Goal: Task Accomplishment & Management: Manage account settings

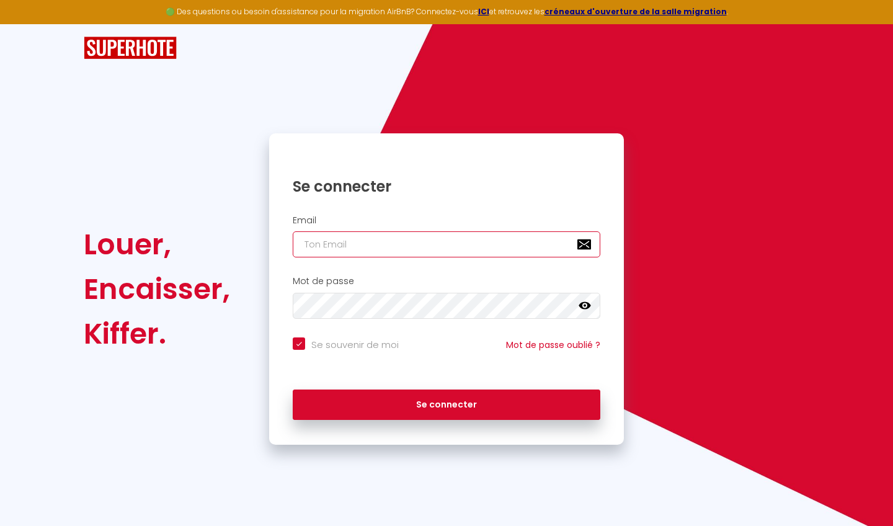
type input "f"
checkbox input "true"
type input "fo"
checkbox input "true"
type input "fou"
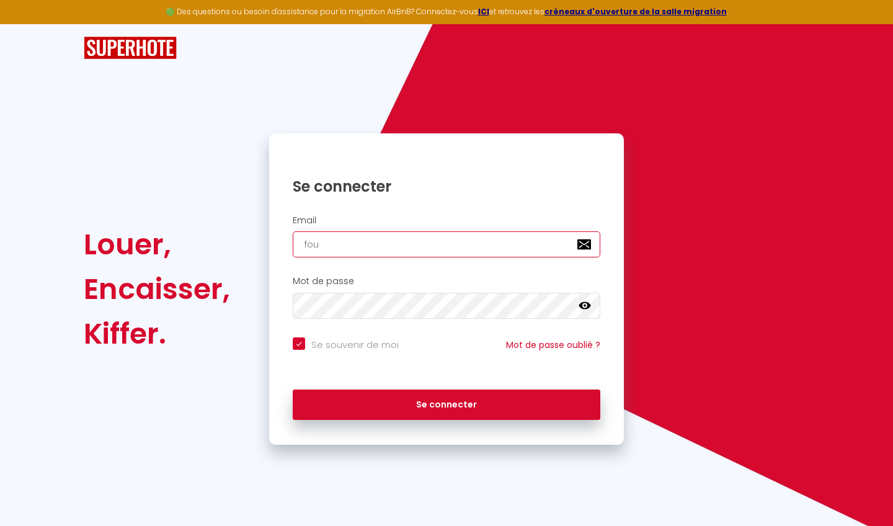
checkbox input "true"
type input "four"
checkbox input "true"
type input "fourn"
checkbox input "true"
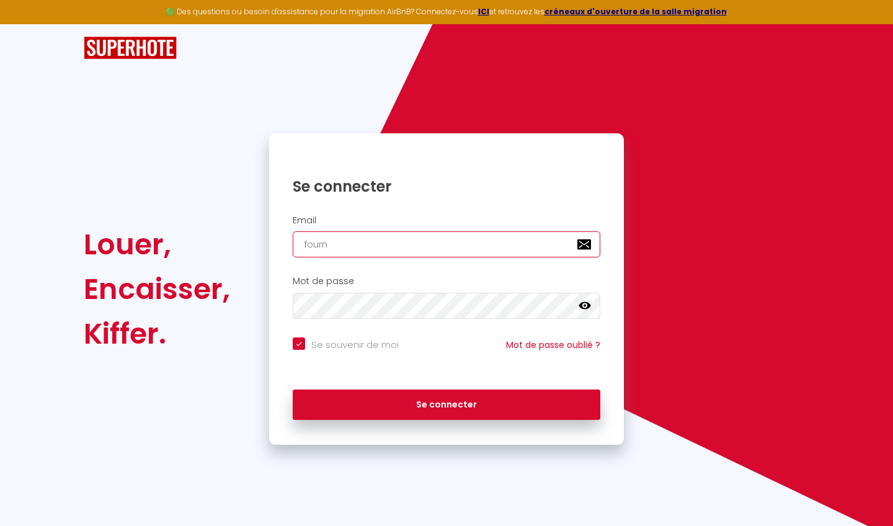
type input "fourni"
checkbox input "true"
type input "fournie"
checkbox input "true"
type input "[PERSON_NAME]"
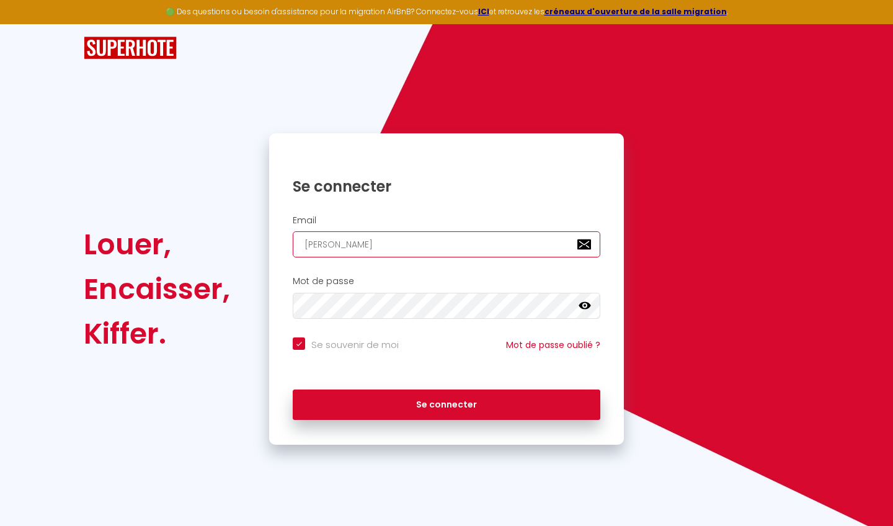
checkbox input "true"
type input "fournieri"
checkbox input "true"
type input "fournierim"
checkbox input "true"
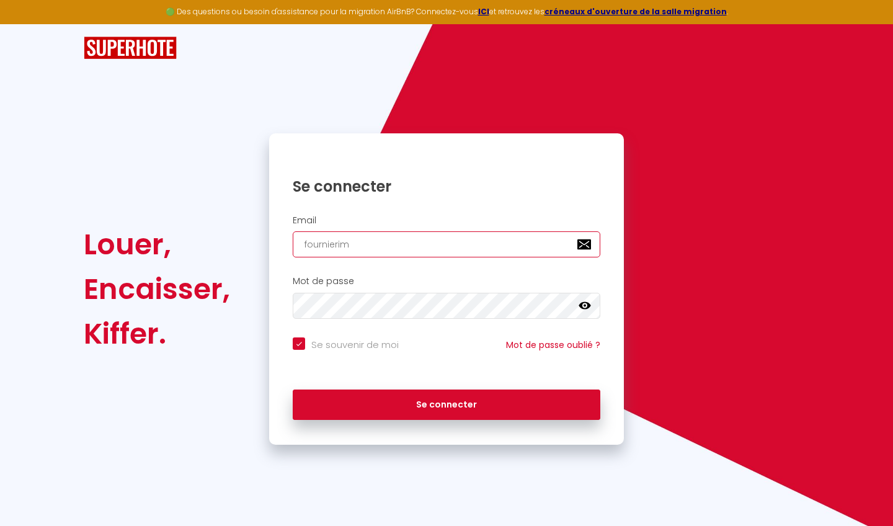
type input "fournierimm"
checkbox input "true"
type input "fournierimmo"
checkbox input "true"
type input "fournierimmob"
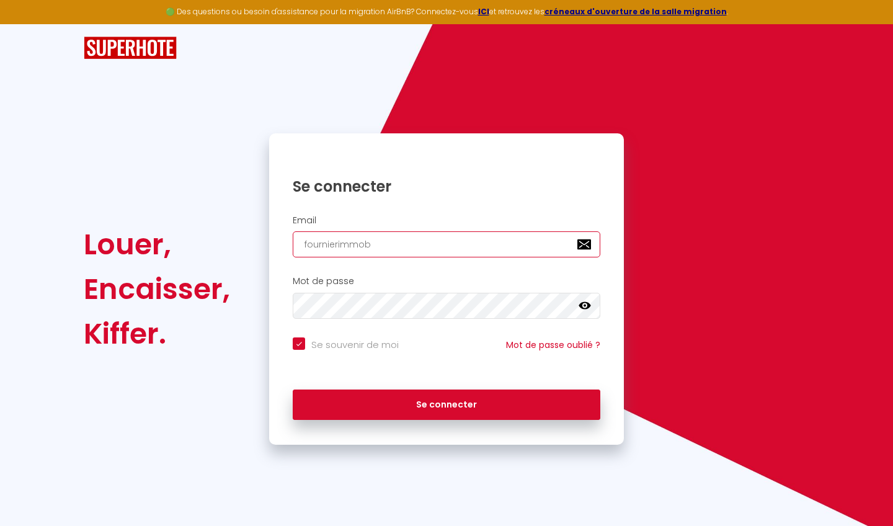
checkbox input "true"
type input "fournierimmobi"
checkbox input "true"
type input "fournierimmobil"
checkbox input "true"
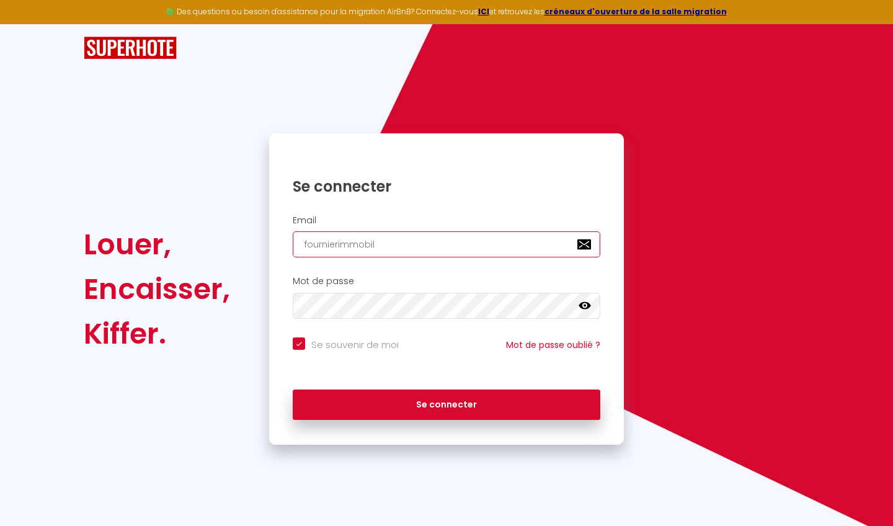
type input "fournierimmobili"
checkbox input "true"
type input "fournierimmobilie"
checkbox input "true"
type input "fournierimmobilier"
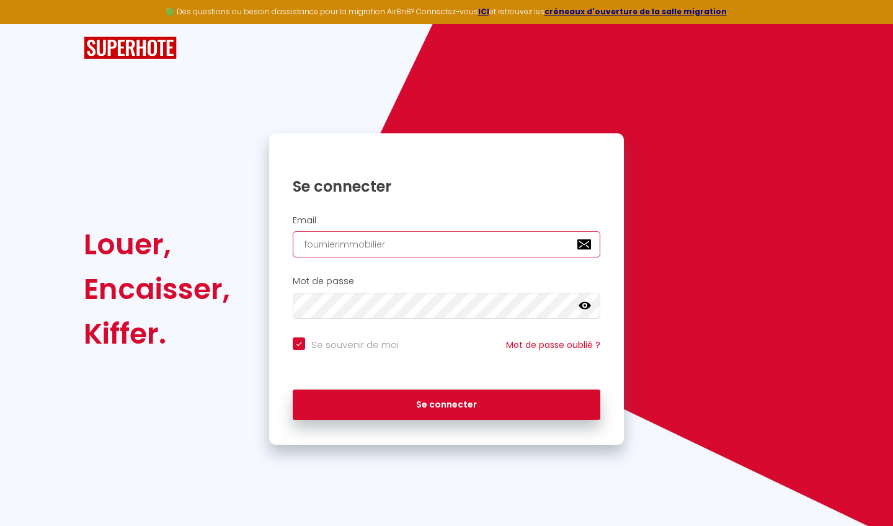
checkbox input "true"
type input "fournierimmobilier5"
checkbox input "true"
type input "fournierimmobilier53"
checkbox input "true"
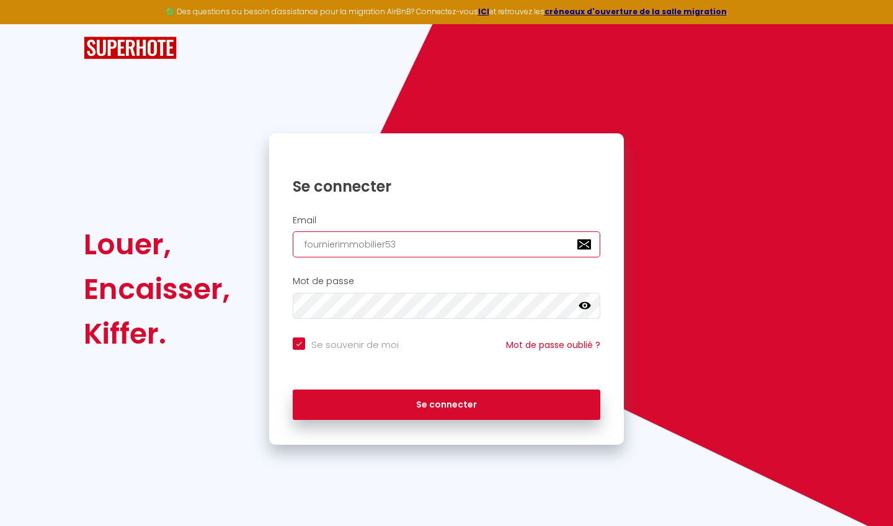
type input "fournierimmobilier53@"
checkbox input "true"
type input "fournierimmobilier53@g"
checkbox input "true"
type input "fournierimmobilier53@gm"
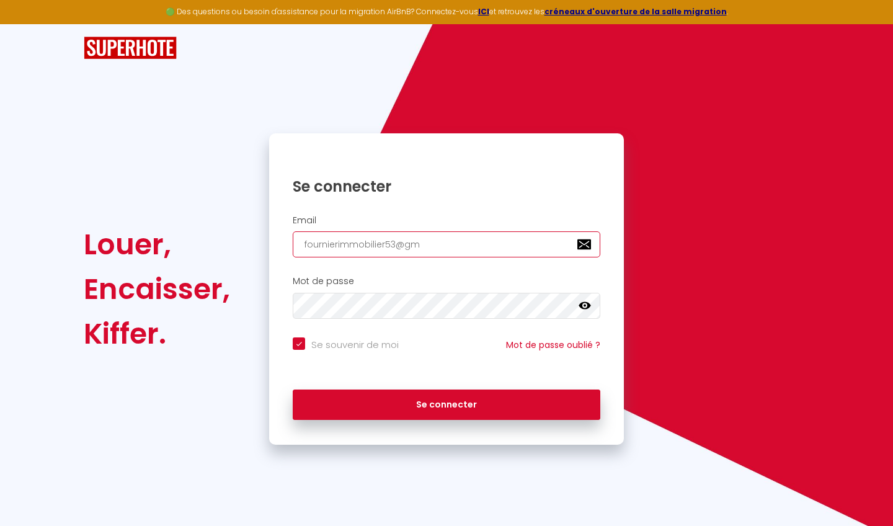
checkbox input "true"
type input "fournierimmobilier53@gma"
checkbox input "true"
type input "fournierimmobilier53@gmai"
checkbox input "true"
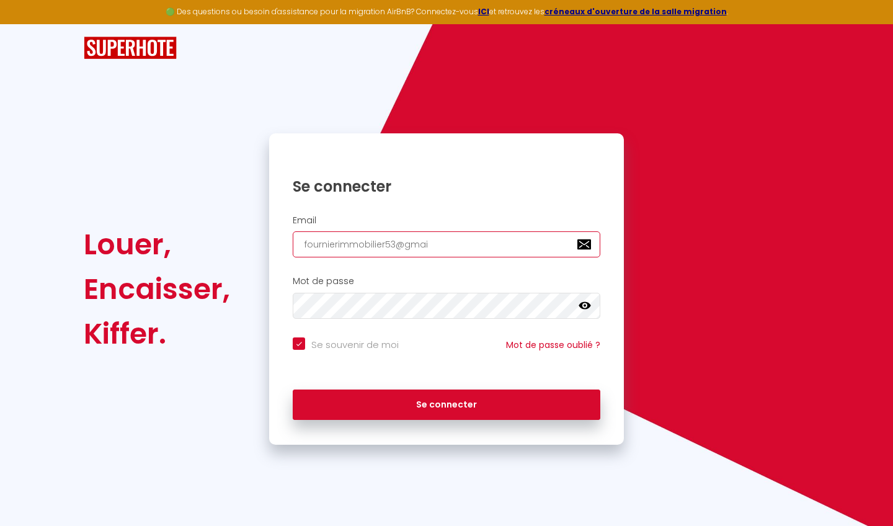
type input "[EMAIL_ADDRESS]"
checkbox input "true"
type input "[EMAIL_ADDRESS]."
checkbox input "true"
type input "fournierimmobilier53@gmail.c"
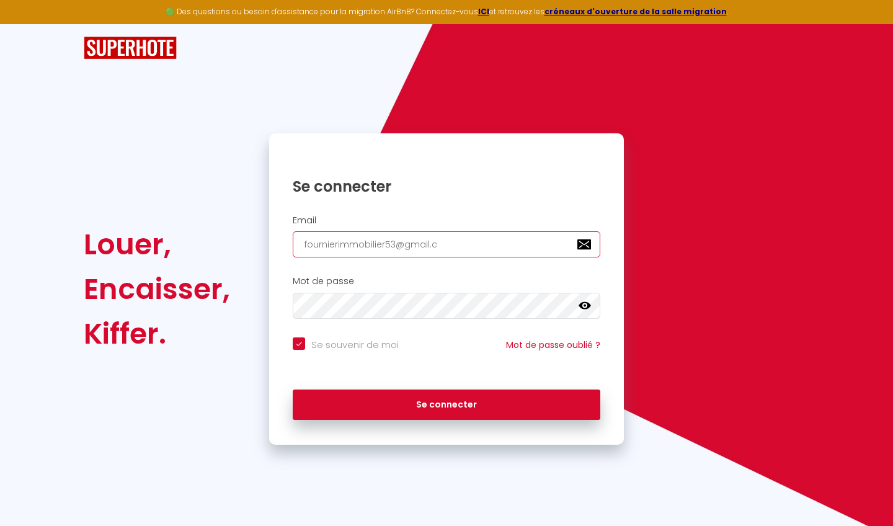
checkbox input "true"
type input "[EMAIL_ADDRESS][DOMAIN_NAME]"
checkbox input "true"
type input "[EMAIL_ADDRESS][DOMAIN_NAME]"
checkbox input "true"
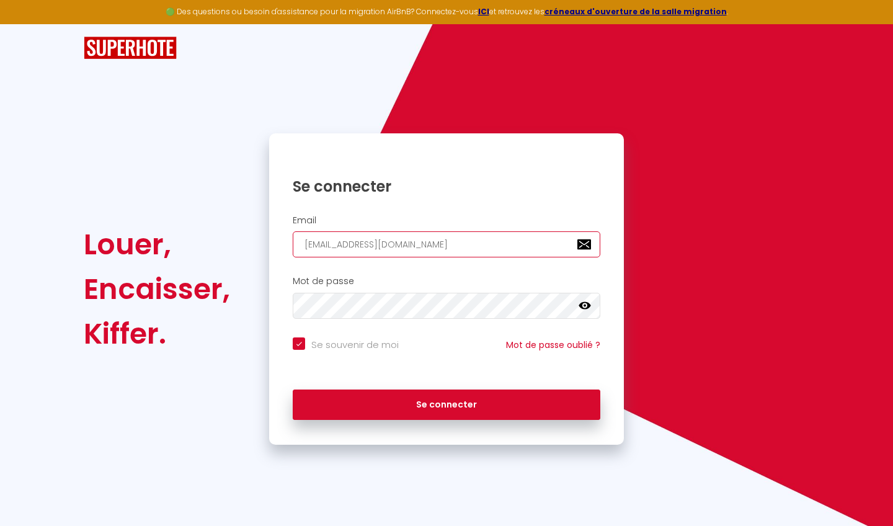
type input "[EMAIL_ADDRESS][DOMAIN_NAME]"
click at [587, 307] on icon at bounding box center [585, 305] width 12 height 7
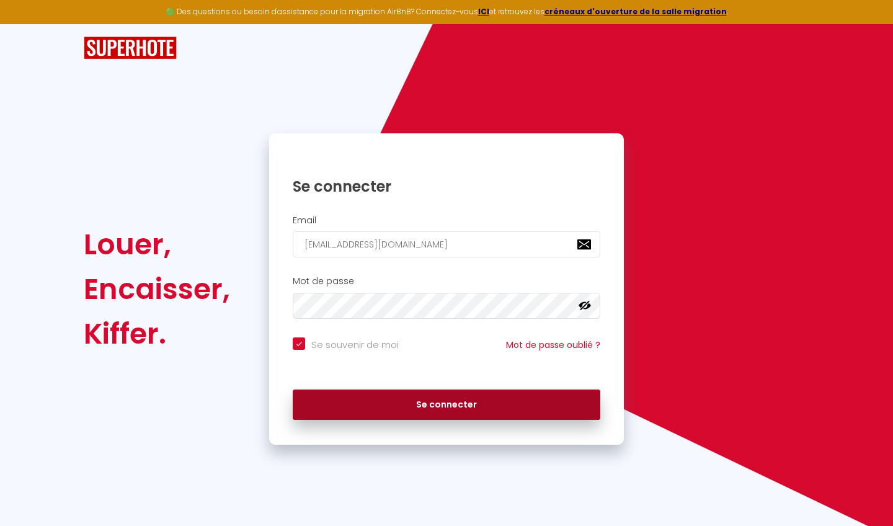
click at [429, 403] on button "Se connecter" at bounding box center [447, 405] width 308 height 31
click at [439, 404] on button "Se connecter" at bounding box center [447, 405] width 308 height 31
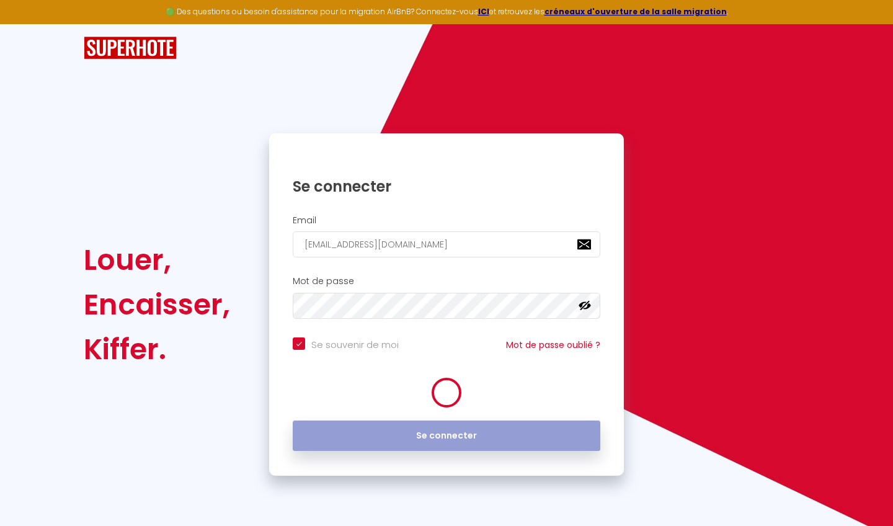
checkbox input "true"
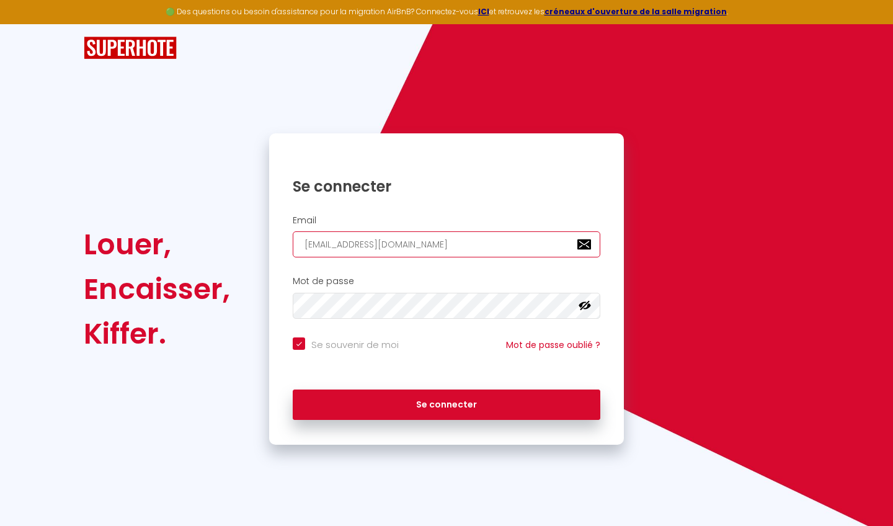
drag, startPoint x: 460, startPoint y: 242, endPoint x: 272, endPoint y: 231, distance: 187.7
click at [272, 231] on div "Email [EMAIL_ADDRESS][DOMAIN_NAME]" at bounding box center [446, 236] width 355 height 43
checkbox input "true"
type input "e"
checkbox input "true"
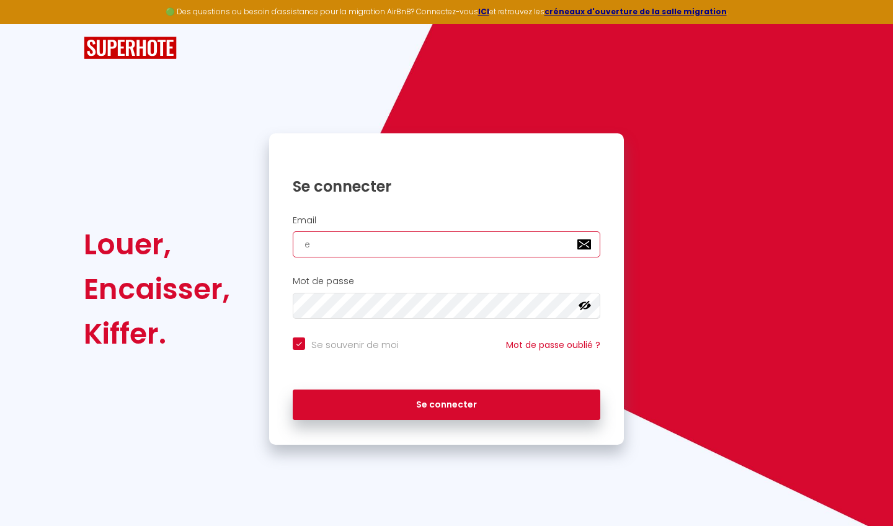
type input "ev"
checkbox input "true"
type input "eva"
checkbox input "true"
type input "evan"
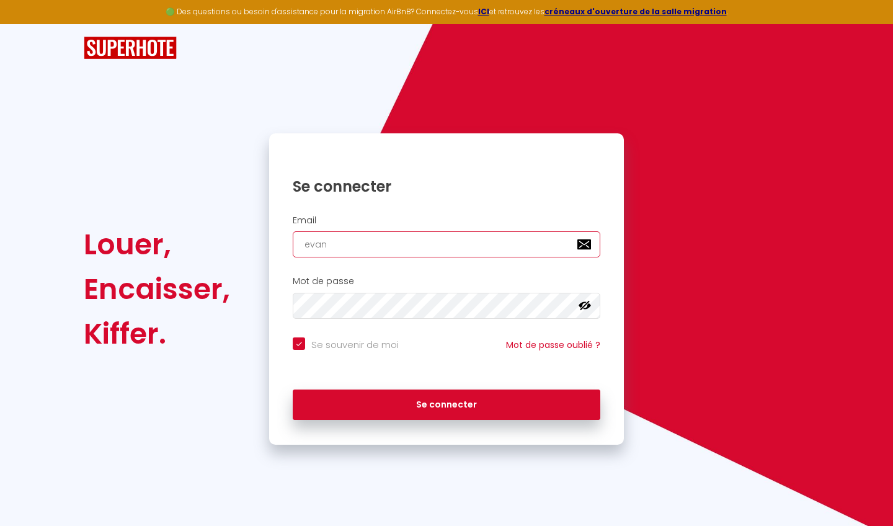
checkbox input "true"
type input "evana"
checkbox input "true"
type input "[DEMOGRAPHIC_DATA]"
checkbox input "true"
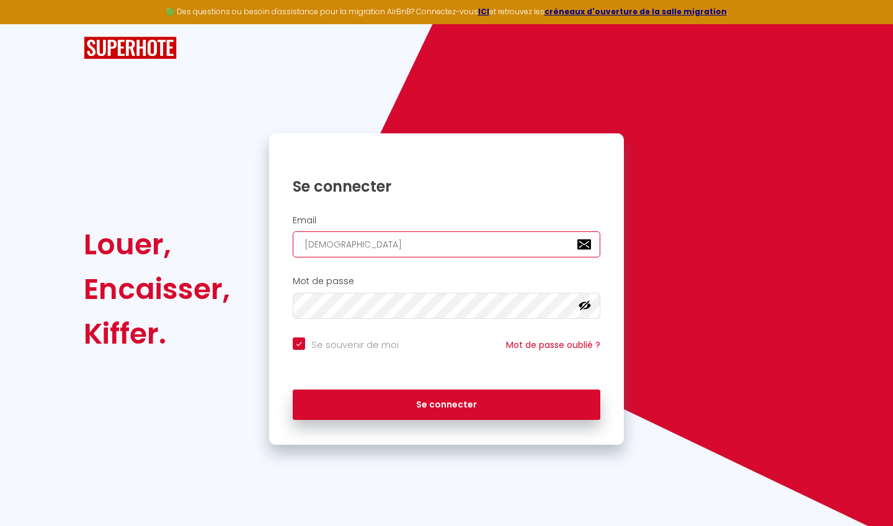
type input "evanair"
checkbox input "true"
type input "evanairb"
checkbox input "true"
type input "evanairbn"
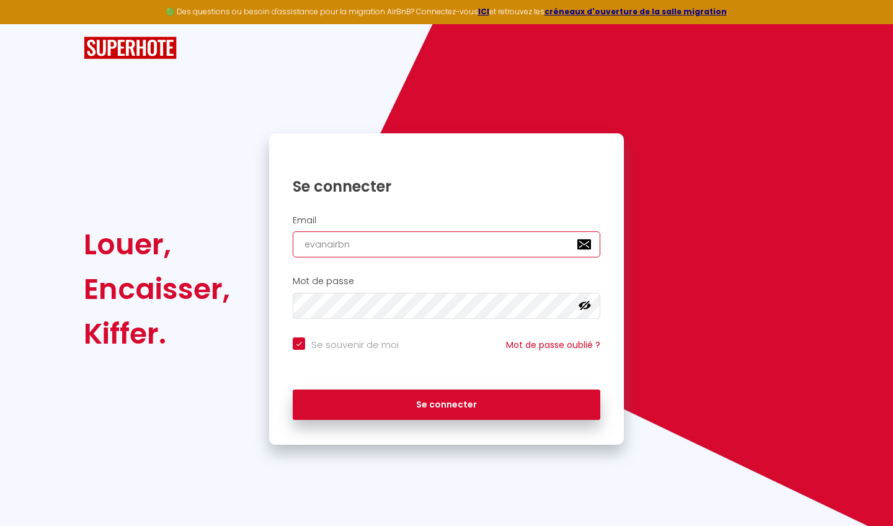
checkbox input "true"
type input "evanairbnb"
checkbox input "true"
type input "evanairbnb6"
checkbox input "true"
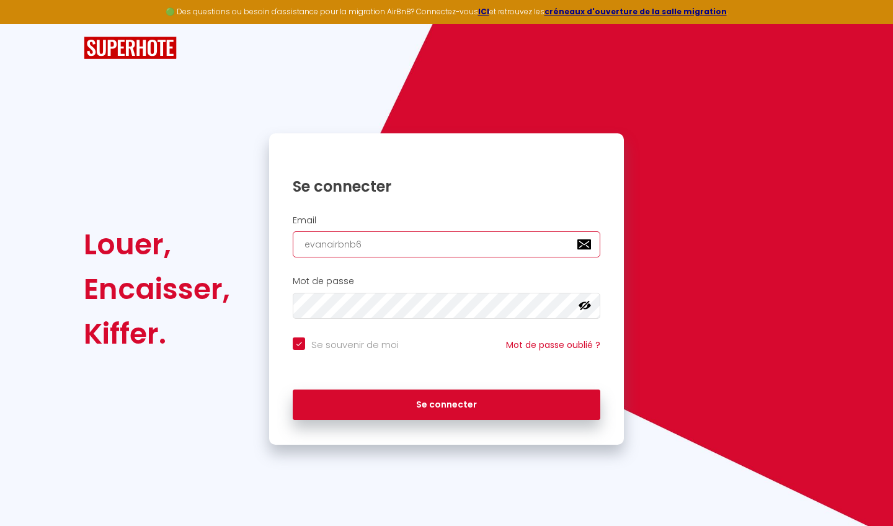
type input "evanairbnb6@"
checkbox input "true"
type input "evanairbnb6@g"
checkbox input "true"
type input "evanairbnb6@gm"
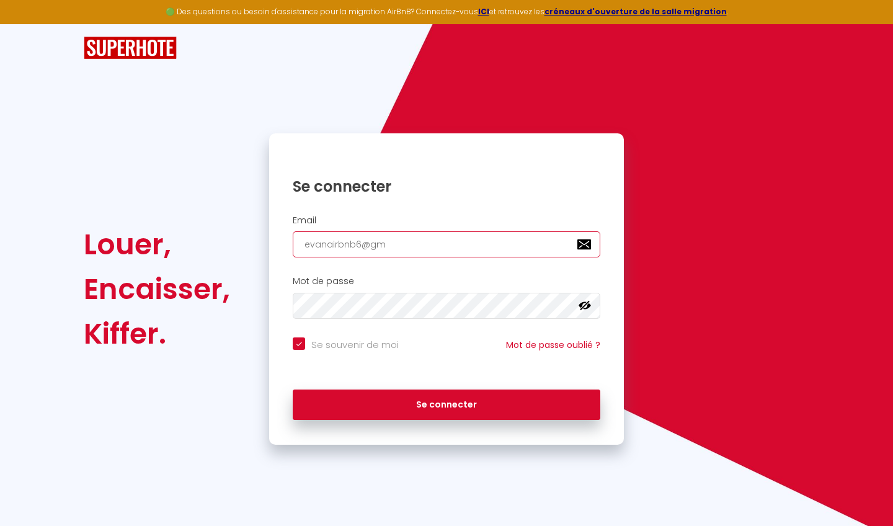
checkbox input "true"
type input "evanairbnb6@gma"
checkbox input "true"
type input "evanairbnb6@gmai"
checkbox input "true"
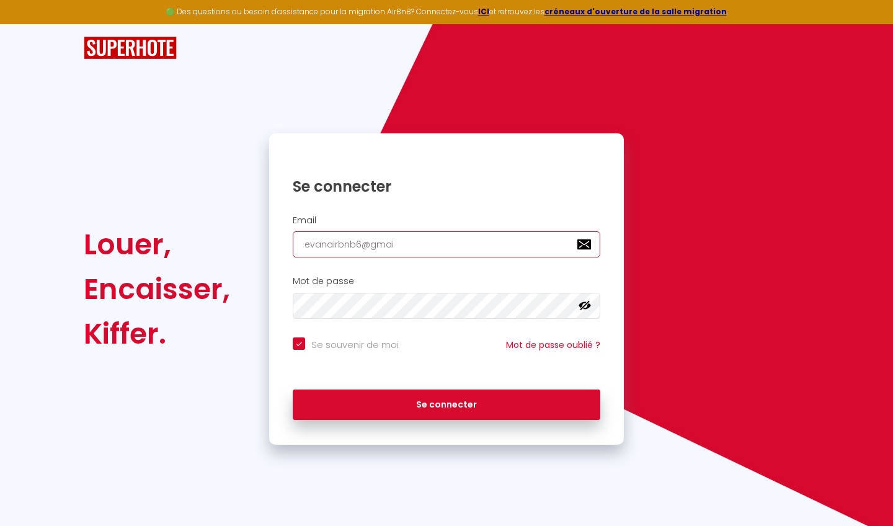
type input "[EMAIL_ADDRESS]"
checkbox input "true"
type input "[EMAIL_ADDRESS]."
checkbox input "true"
type input "evanairbnb6@gmail.c"
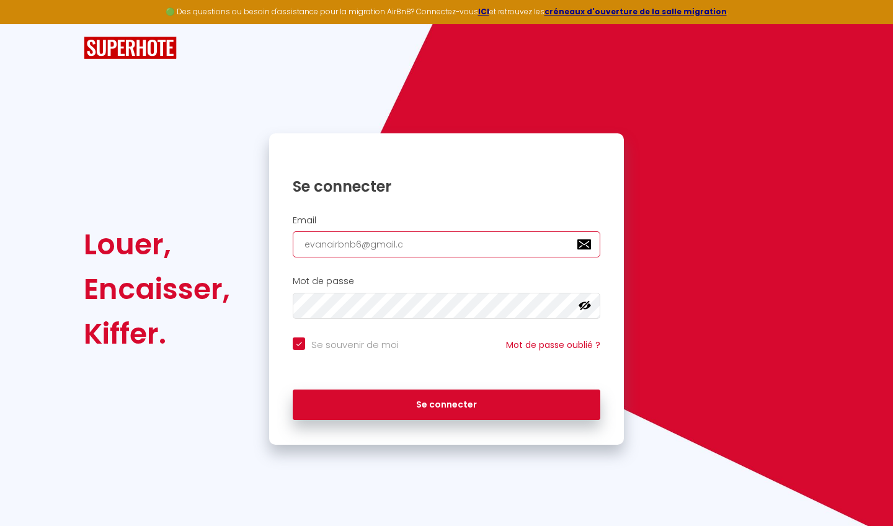
checkbox input "true"
type input "[EMAIL_ADDRESS][DOMAIN_NAME]"
checkbox input "true"
type input "[EMAIL_ADDRESS][DOMAIN_NAME]"
checkbox input "true"
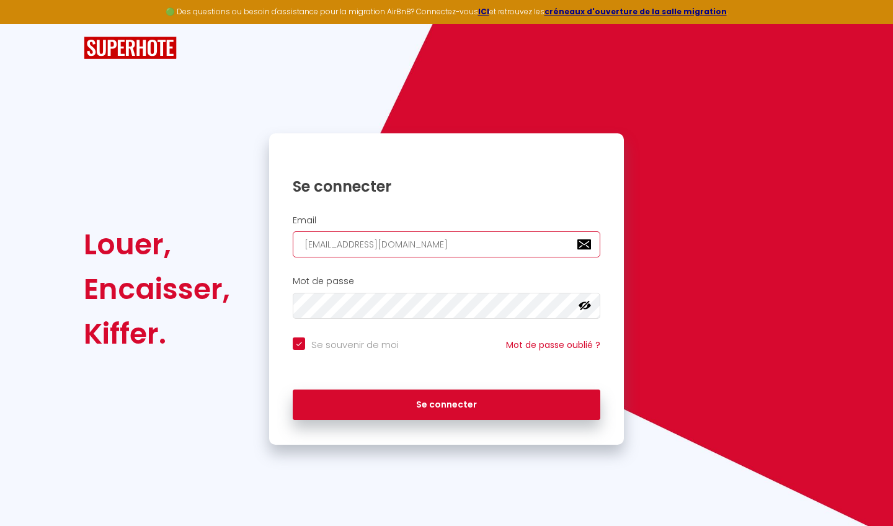
type input "[EMAIL_ADDRESS][DOMAIN_NAME]"
click at [447, 403] on button "Se connecter" at bounding box center [447, 405] width 308 height 31
checkbox input "true"
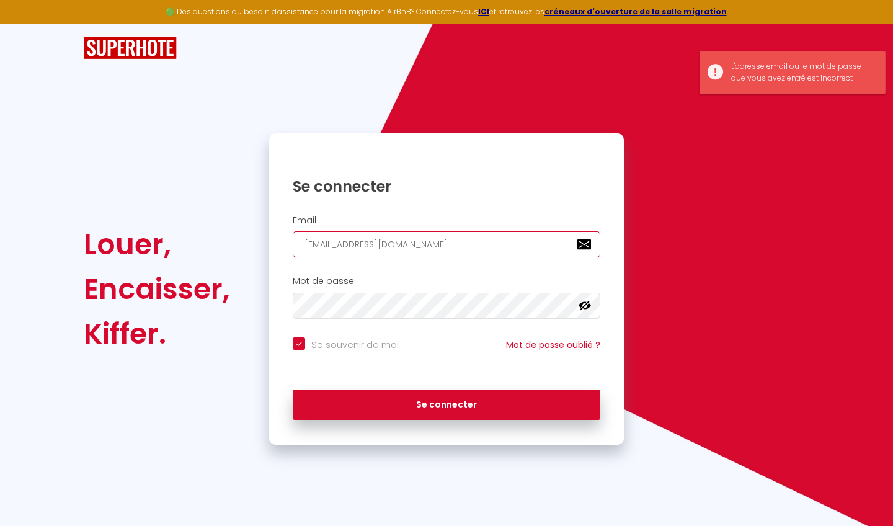
drag, startPoint x: 422, startPoint y: 246, endPoint x: 270, endPoint y: 244, distance: 152.0
click at [270, 244] on div "Email [EMAIL_ADDRESS][DOMAIN_NAME]" at bounding box center [446, 236] width 355 height 43
checkbox input "true"
type input "f"
checkbox input "true"
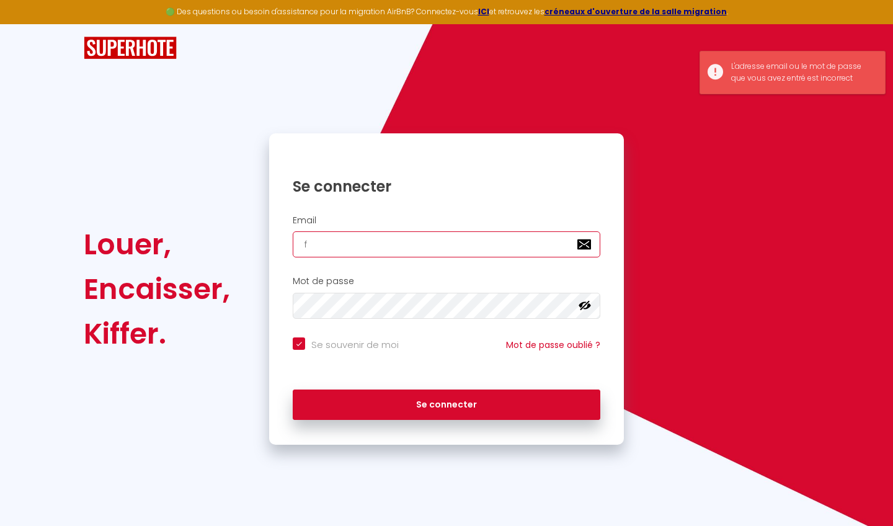
type input "fo"
checkbox input "true"
type input "foy"
checkbox input "true"
type input "foyr"
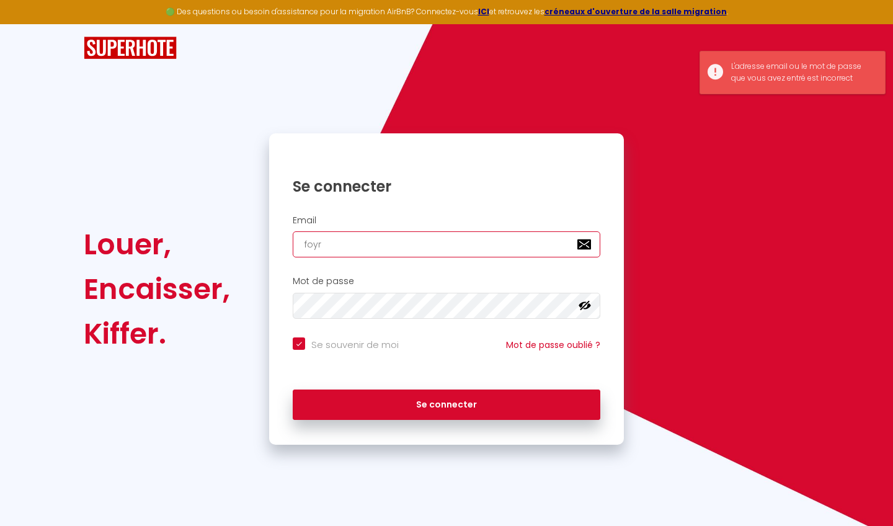
checkbox input "true"
type input "foyrn"
checkbox input "true"
type input "foyrni"
checkbox input "true"
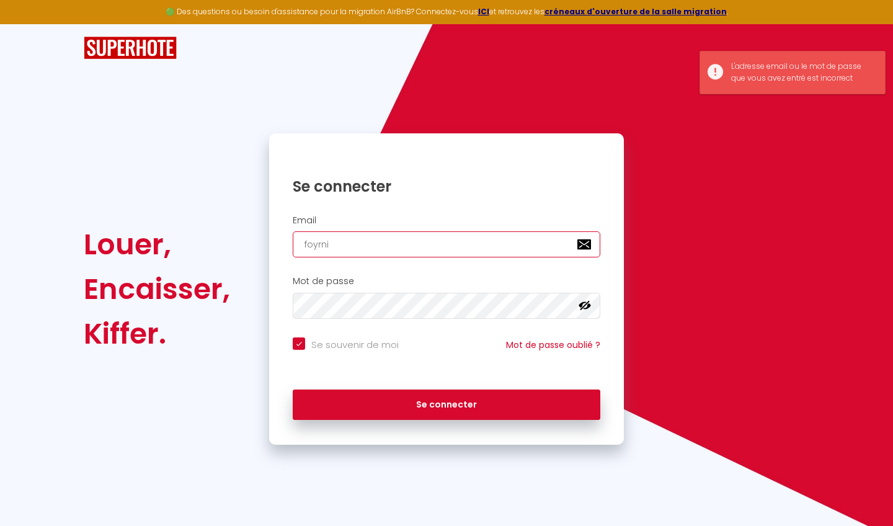
type input "foyrnie"
checkbox input "true"
type input "foyrnier"
checkbox input "true"
type input "foyrnie"
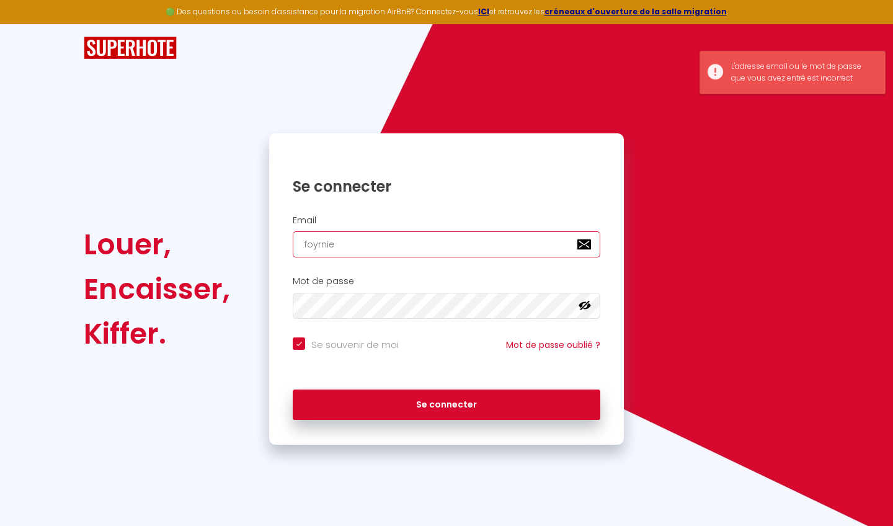
checkbox input "true"
type input "foyrni"
checkbox input "true"
type input "foyrn"
checkbox input "true"
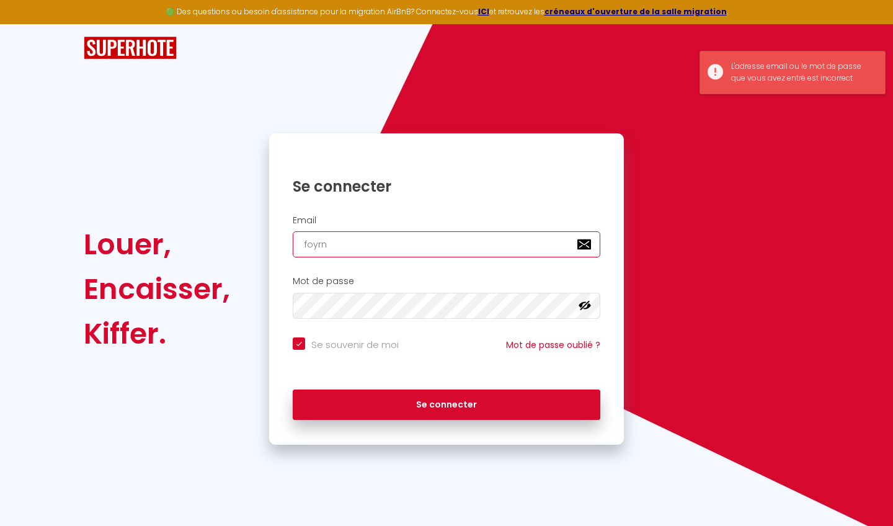
type input "foyr"
checkbox input "true"
type input "foy"
checkbox input "true"
type input "fo"
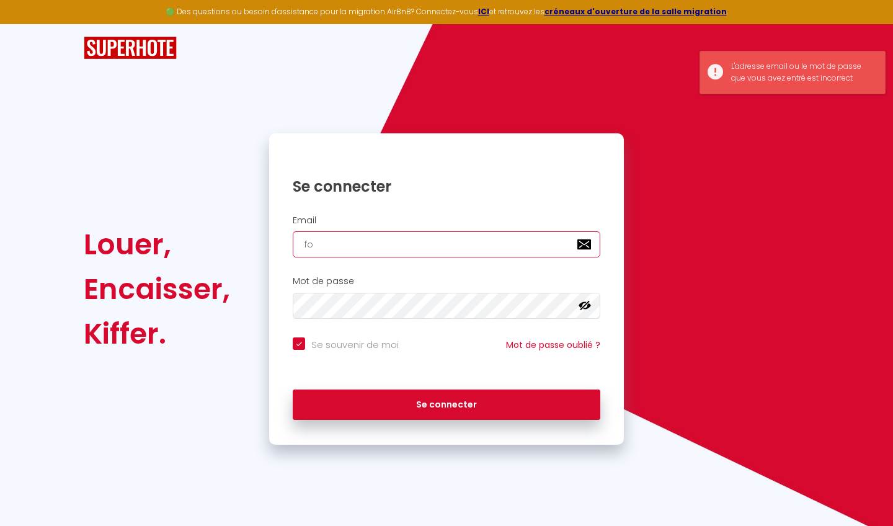
checkbox input "true"
type input "fou"
checkbox input "true"
type input "four"
checkbox input "true"
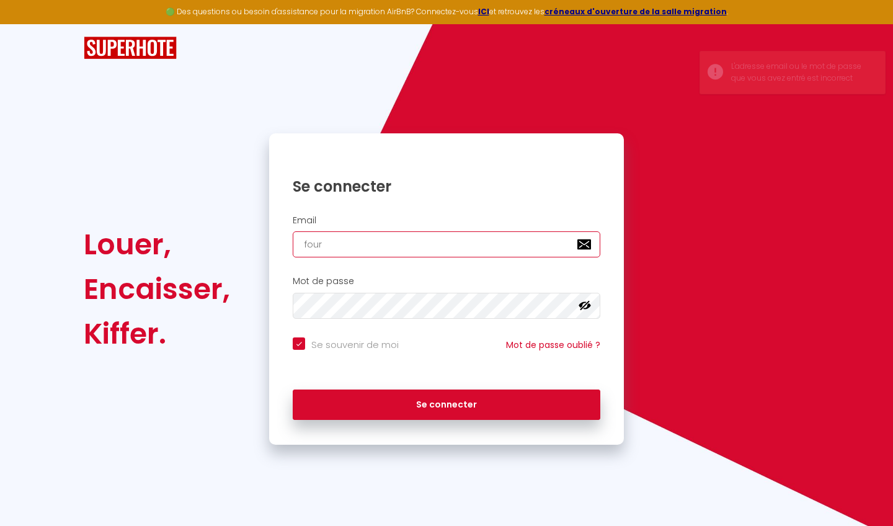
type input "fourn"
checkbox input "true"
type input "fourni"
checkbox input "true"
type input "fournie"
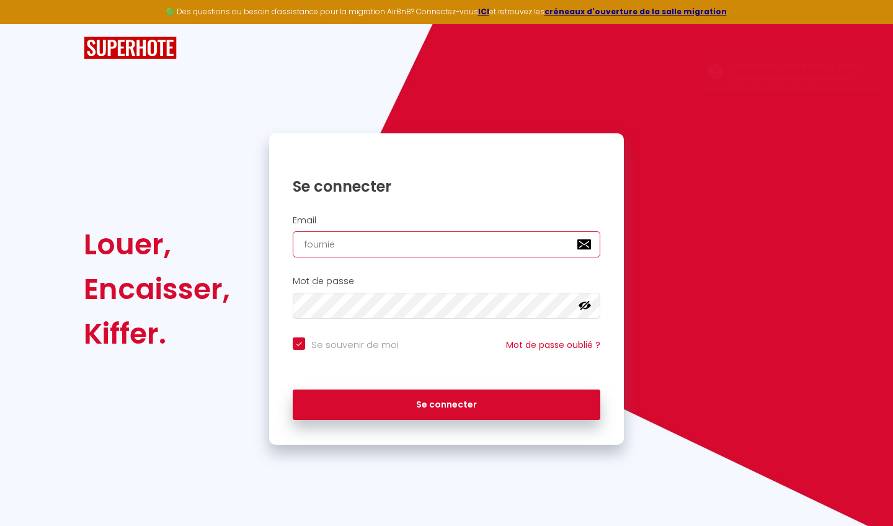
checkbox input "true"
type input "[PERSON_NAME]"
checkbox input "true"
type input "fournieri"
checkbox input "true"
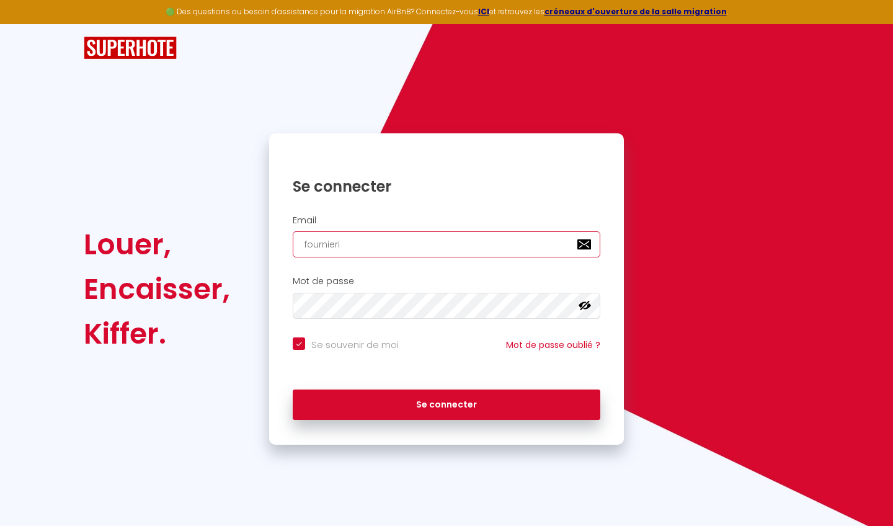
type input "fournierim"
checkbox input "true"
type input "fournierimm"
checkbox input "true"
type input "fournierimmo"
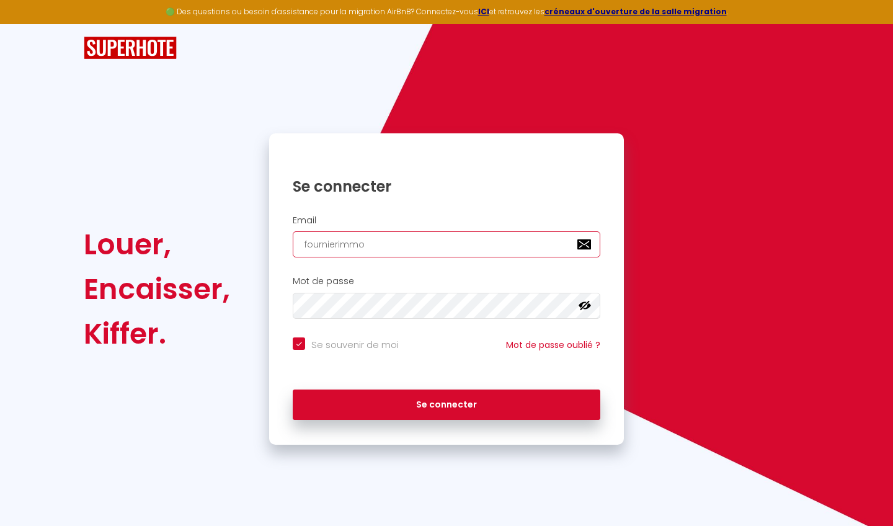
checkbox input "true"
type input "fournierimmob"
checkbox input "true"
type input "fournierimmobi"
checkbox input "true"
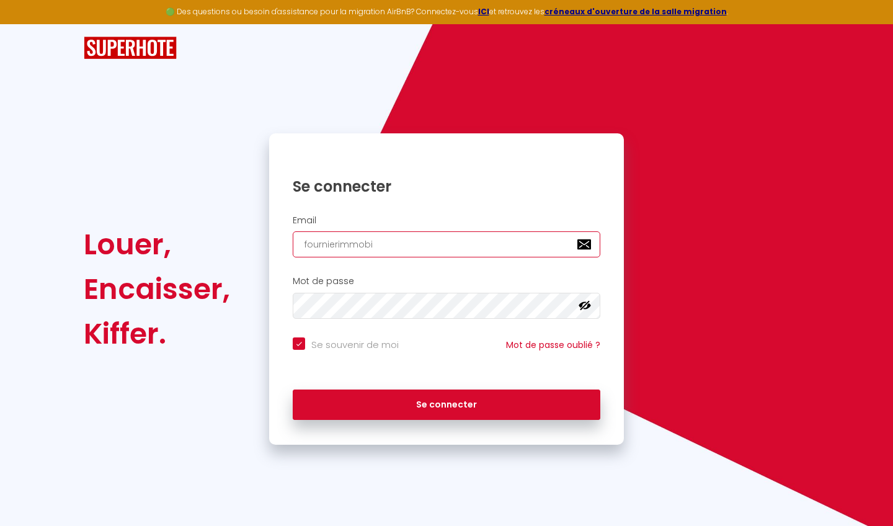
type input "fournierimmobil"
checkbox input "true"
type input "fournierimmobili"
checkbox input "true"
type input "fournierimmobilie"
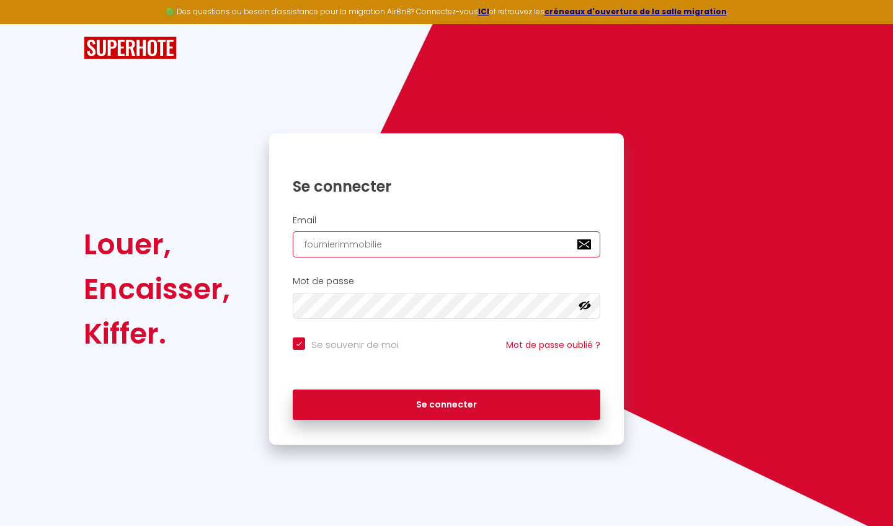
checkbox input "true"
type input "fournierimmobilier"
checkbox input "true"
type input "fournierimmobilier5"
checkbox input "true"
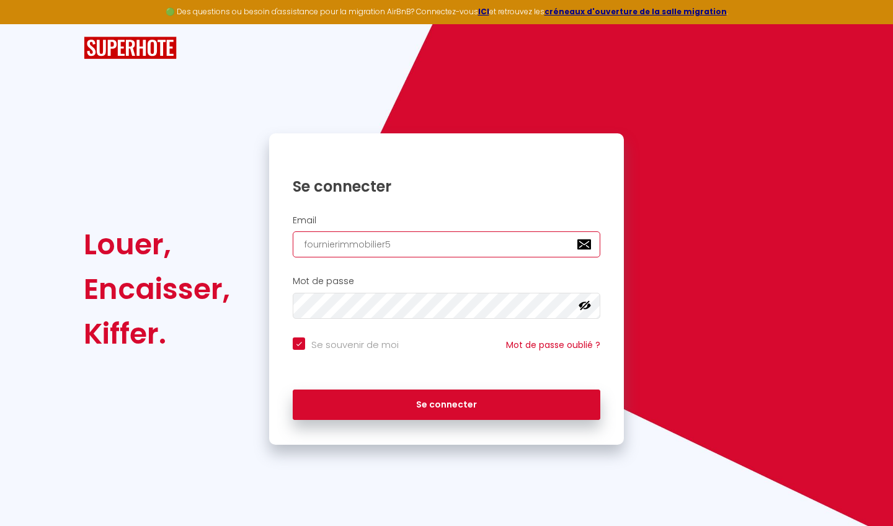
type input "fournierimmobilier53"
checkbox input "true"
type input "fournierimmobilier53@"
checkbox input "true"
type input "fournierimmobilier53@g"
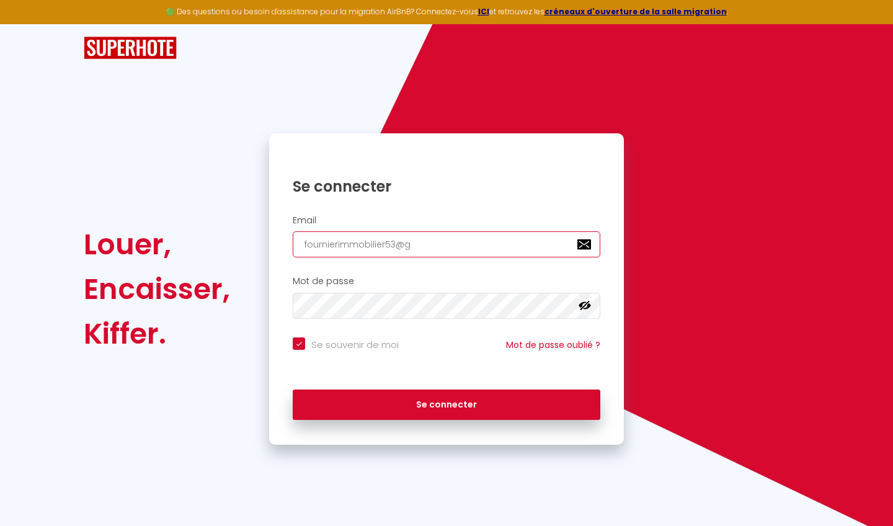
checkbox input "true"
type input "fournierimmobilier53@gm"
checkbox input "true"
type input "fournierimmobilier53@gma"
checkbox input "true"
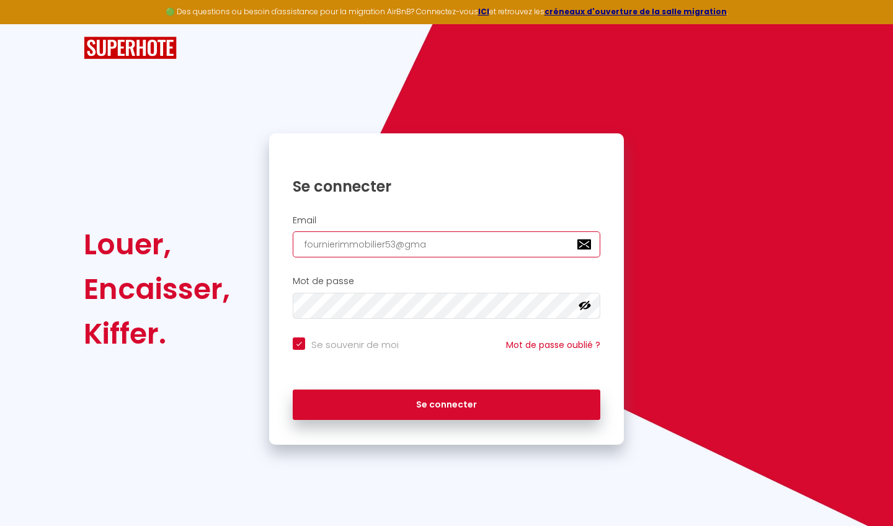
type input "fournierimmobilier53@gmai"
checkbox input "true"
type input "[EMAIL_ADDRESS]"
checkbox input "true"
type input "[EMAIL_ADDRESS]."
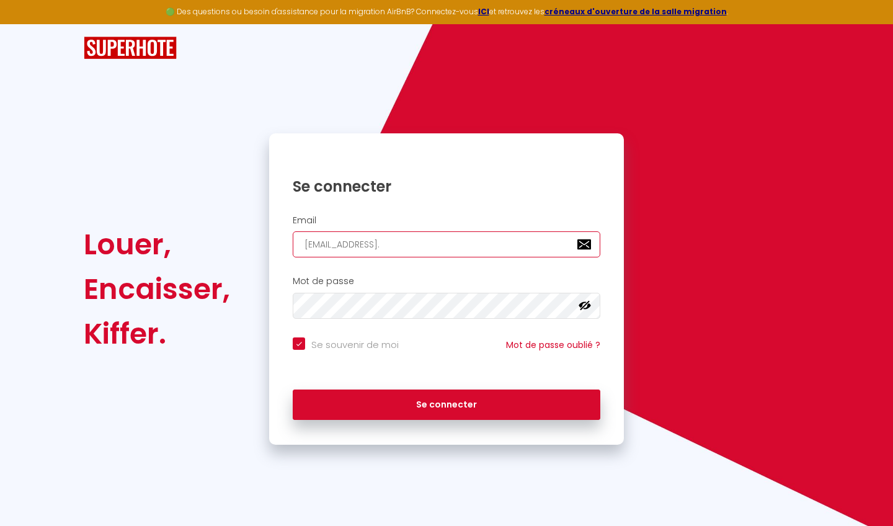
checkbox input "true"
type input "fournierimmobilier53@gmail.c"
checkbox input "true"
type input "[EMAIL_ADDRESS][DOMAIN_NAME]"
checkbox input "true"
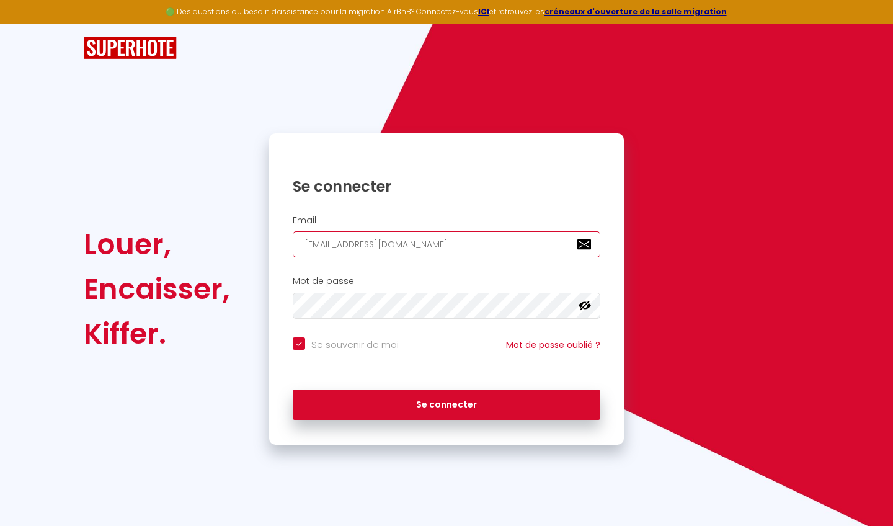
type input "[EMAIL_ADDRESS][DOMAIN_NAME]"
checkbox input "true"
type input "[EMAIL_ADDRESS][DOMAIN_NAME]"
click at [447, 403] on button "Se connecter" at bounding box center [447, 405] width 308 height 31
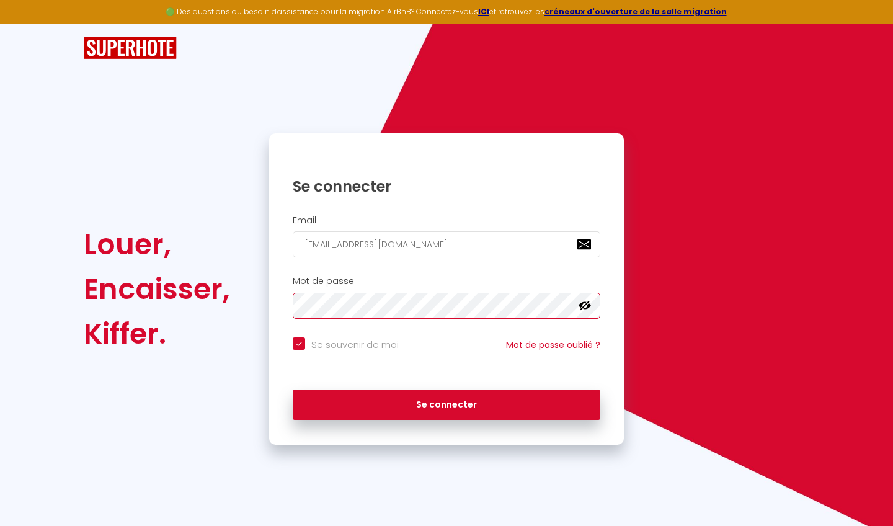
checkbox input "true"
click at [467, 363] on div "Se souvenir de moi Mot de passe oublié ?" at bounding box center [446, 354] width 355 height 46
